Goal: Task Accomplishment & Management: Manage account settings

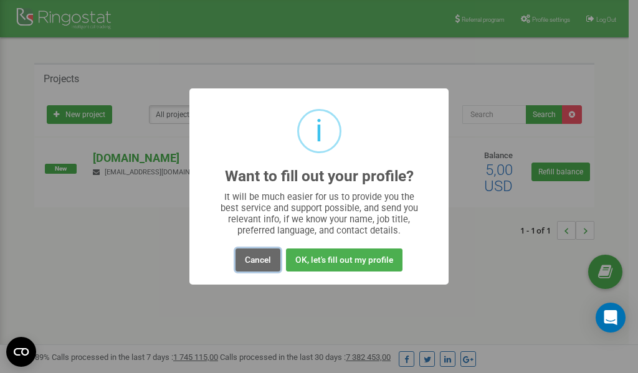
click at [261, 261] on button "Cancel" at bounding box center [258, 260] width 45 height 23
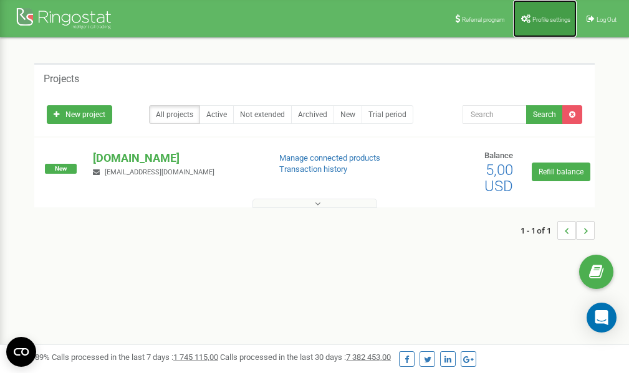
click at [544, 15] on link "Profile settings" at bounding box center [545, 18] width 64 height 37
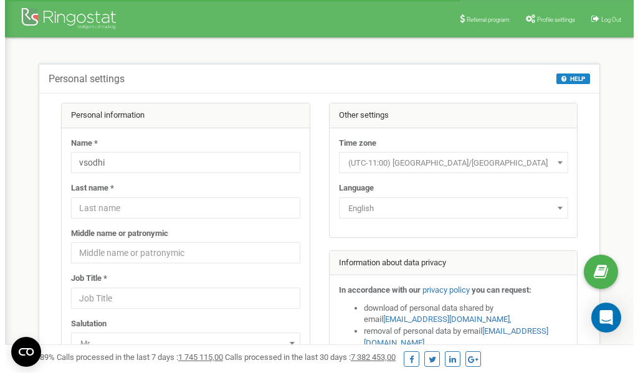
scroll to position [62, 0]
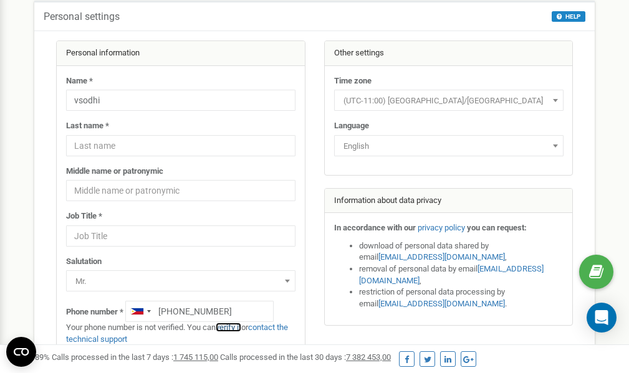
click at [234, 327] on link "verify it" at bounding box center [229, 327] width 26 height 9
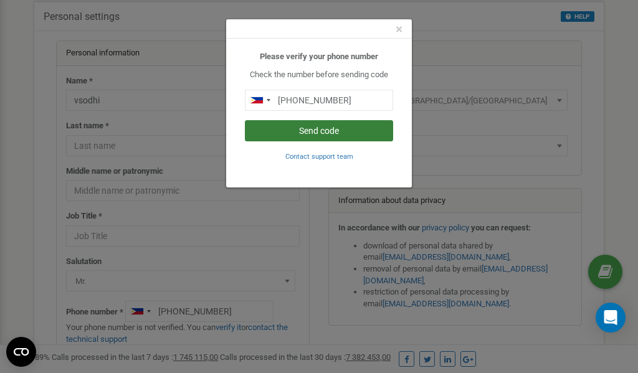
click at [320, 128] on button "Send code" at bounding box center [319, 130] width 148 height 21
